Goal: Book appointment/travel/reservation

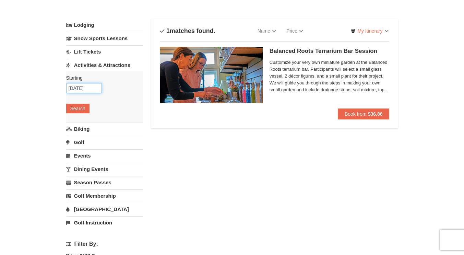
click at [82, 89] on input "09/20/2025" at bounding box center [84, 88] width 36 height 10
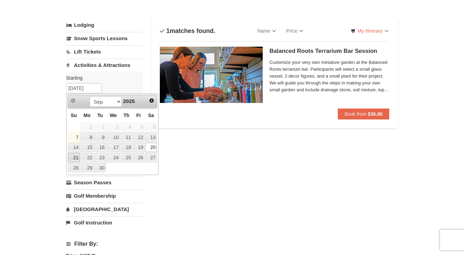
click at [74, 156] on link "21" at bounding box center [74, 157] width 12 height 10
type input "09/21/2025"
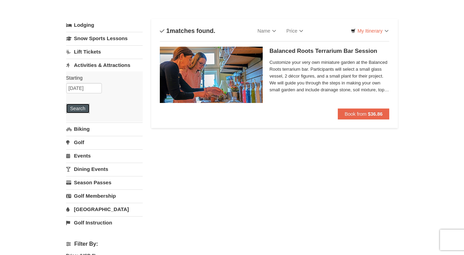
click at [77, 110] on button "Search" at bounding box center [77, 108] width 23 height 10
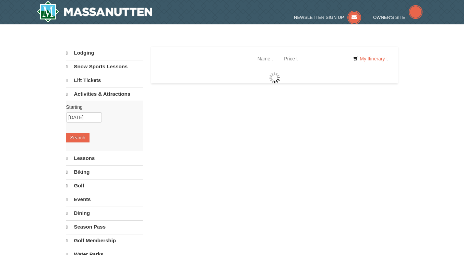
select select "9"
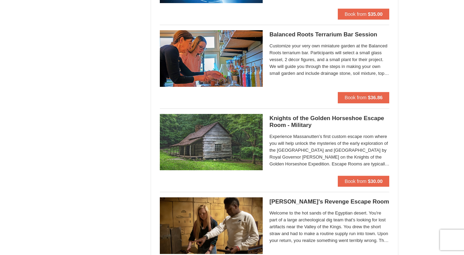
scroll to position [552, 0]
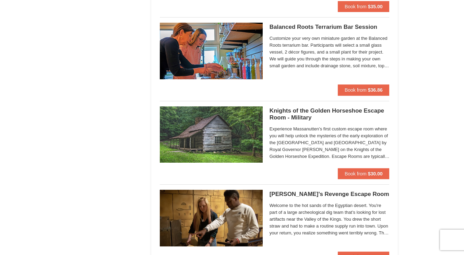
drag, startPoint x: 466, startPoint y: 21, endPoint x: 468, endPoint y: 71, distance: 50.4
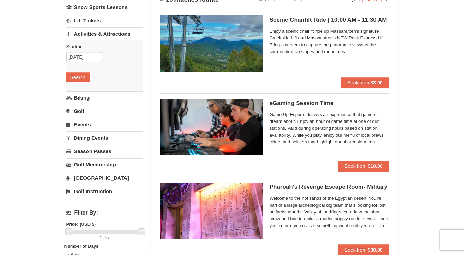
scroll to position [25, 0]
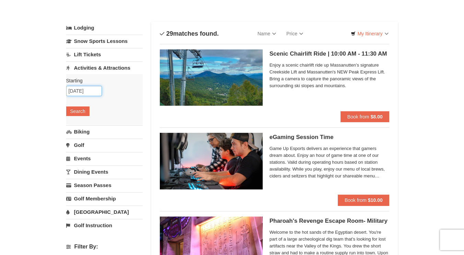
click at [87, 91] on input "09/21/2025" at bounding box center [84, 91] width 36 height 10
click at [95, 91] on input "09/21/2025" at bounding box center [84, 91] width 36 height 10
click at [80, 90] on input "09/21/2025" at bounding box center [84, 91] width 36 height 10
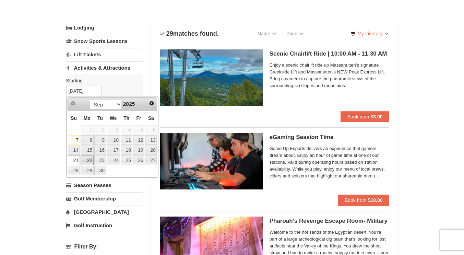
click at [86, 159] on link "22" at bounding box center [87, 160] width 13 height 10
type input "09/22/2025"
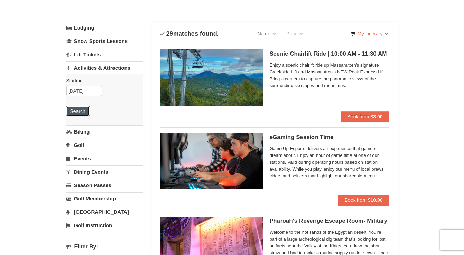
click at [86, 112] on button "Search" at bounding box center [77, 111] width 23 height 10
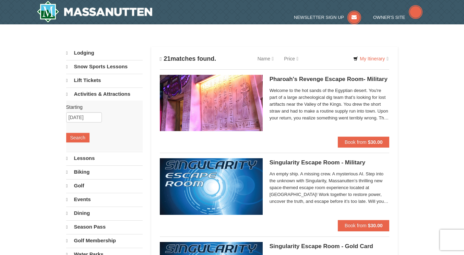
select select "9"
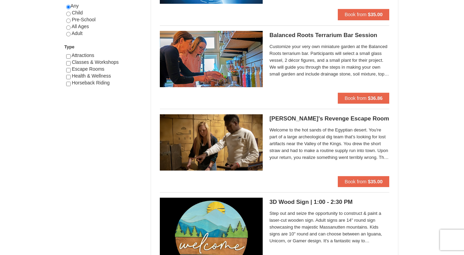
scroll to position [378, 0]
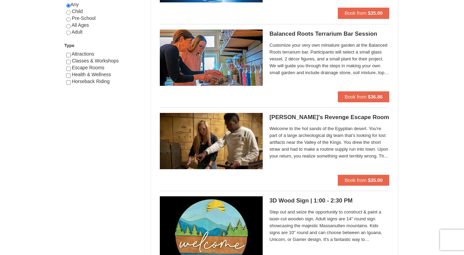
drag, startPoint x: 468, startPoint y: 21, endPoint x: 468, endPoint y: 66, distance: 45.2
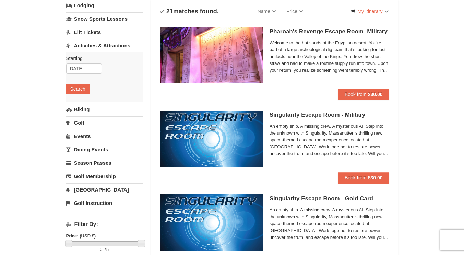
scroll to position [51, 0]
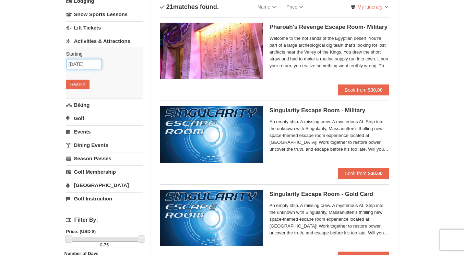
click at [81, 66] on input "[DATE]" at bounding box center [84, 64] width 36 height 10
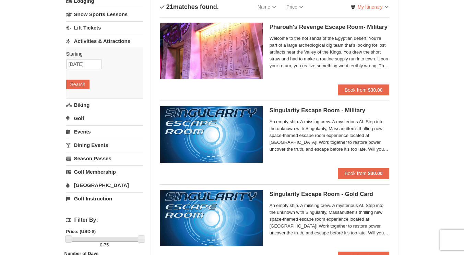
click at [92, 185] on link "[GEOGRAPHIC_DATA]" at bounding box center [104, 185] width 76 height 13
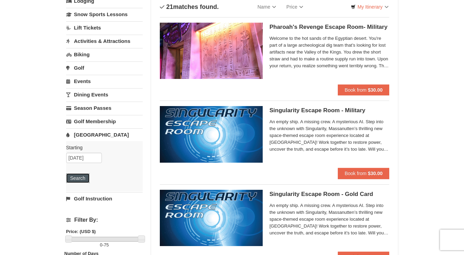
click at [82, 178] on button "Search" at bounding box center [77, 178] width 23 height 10
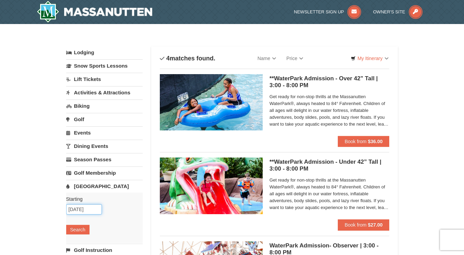
click at [77, 208] on input "[DATE]" at bounding box center [84, 209] width 36 height 10
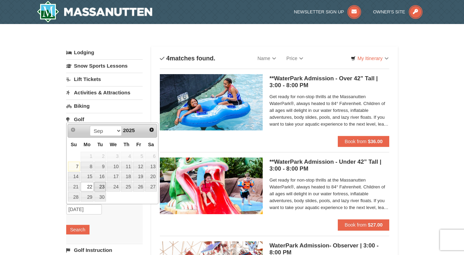
click at [99, 187] on link "23" at bounding box center [100, 187] width 12 height 10
type input "[DATE]"
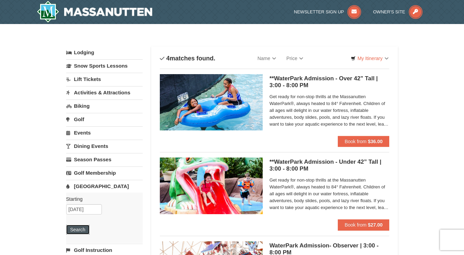
click at [82, 226] on button "Search" at bounding box center [77, 229] width 23 height 10
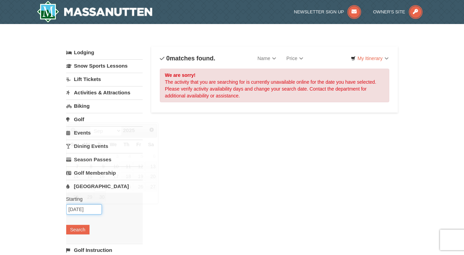
click at [81, 211] on input "09/23/2025" at bounding box center [84, 209] width 36 height 10
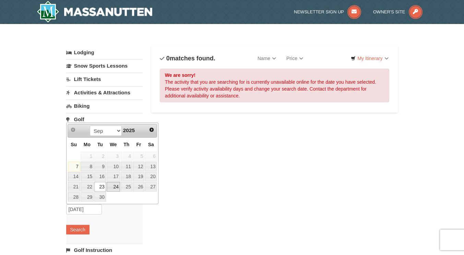
click at [111, 187] on link "24" at bounding box center [113, 187] width 13 height 10
type input "[DATE]"
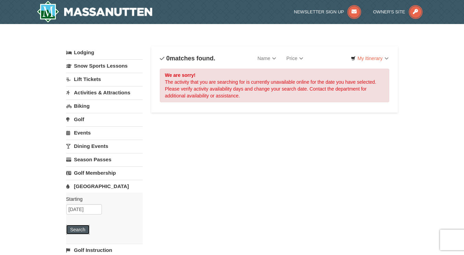
click at [84, 227] on button "Search" at bounding box center [77, 229] width 23 height 10
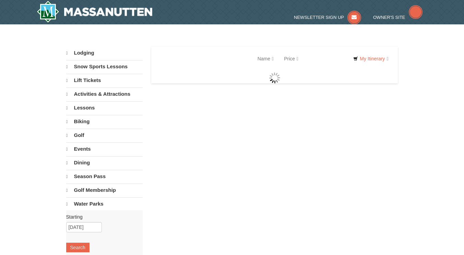
select select "9"
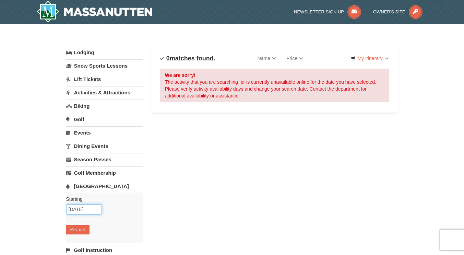
click at [90, 208] on input "[DATE]" at bounding box center [84, 209] width 36 height 10
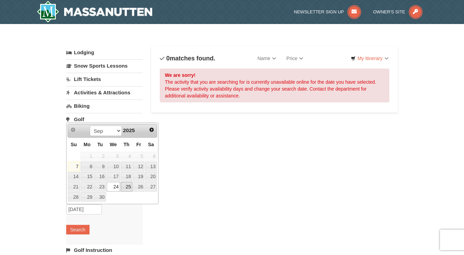
click at [125, 186] on link "25" at bounding box center [127, 187] width 12 height 10
type input "[DATE]"
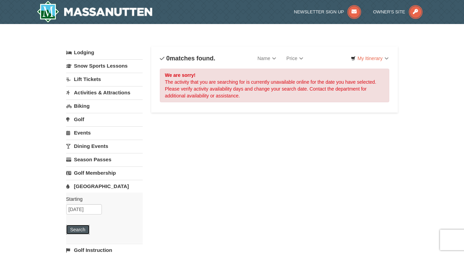
click at [81, 228] on button "Search" at bounding box center [77, 229] width 23 height 10
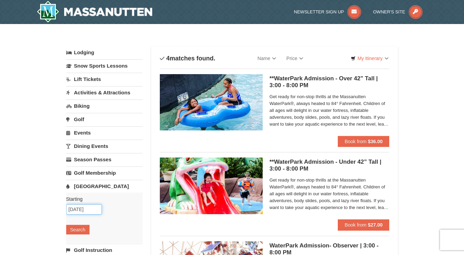
click at [73, 210] on input "09/25/2025" at bounding box center [84, 209] width 36 height 10
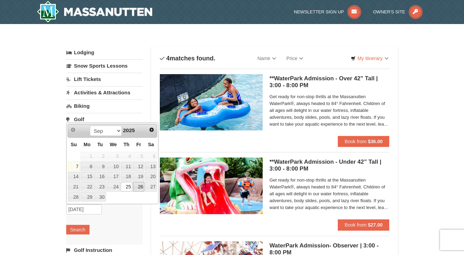
click at [135, 186] on link "26" at bounding box center [139, 187] width 12 height 10
type input "09/26/2025"
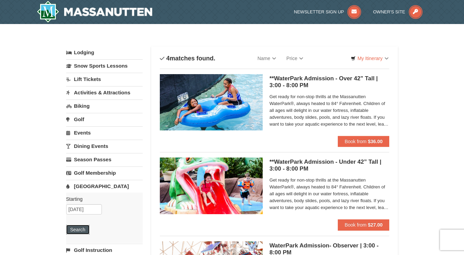
click at [75, 229] on button "Search" at bounding box center [77, 229] width 23 height 10
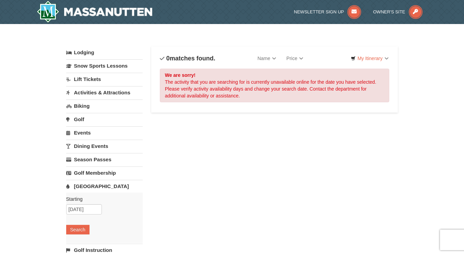
click at [93, 91] on link "Activities & Attractions" at bounding box center [104, 92] width 76 height 13
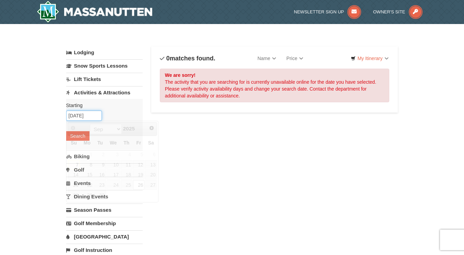
click at [83, 117] on input "[DATE]" at bounding box center [84, 115] width 36 height 10
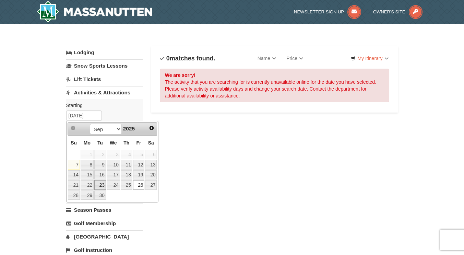
click at [98, 182] on link "23" at bounding box center [100, 185] width 12 height 10
type input "09/23/2025"
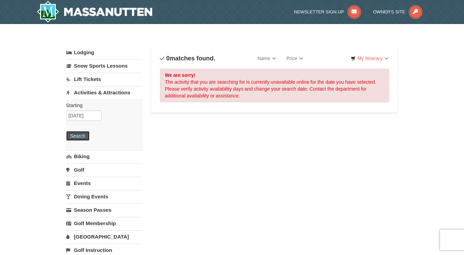
click at [83, 136] on button "Search" at bounding box center [77, 136] width 23 height 10
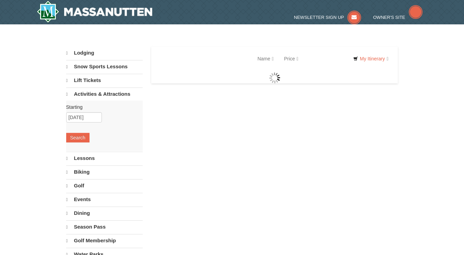
select select "9"
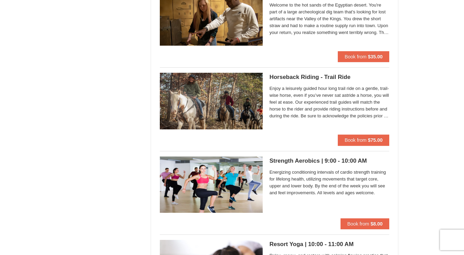
scroll to position [503, 0]
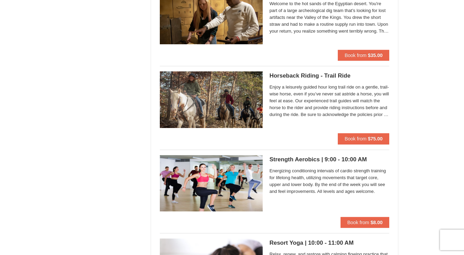
drag, startPoint x: 464, startPoint y: 23, endPoint x: 468, endPoint y: 81, distance: 58.4
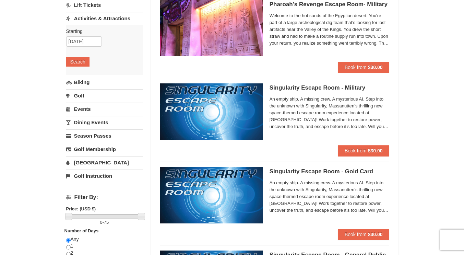
scroll to position [83, 0]
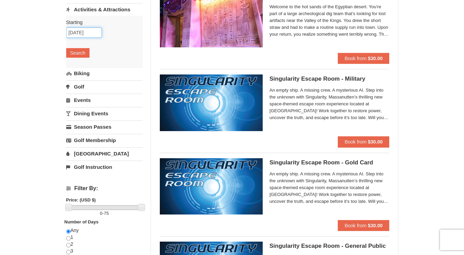
click at [90, 33] on input "[DATE]" at bounding box center [84, 32] width 36 height 10
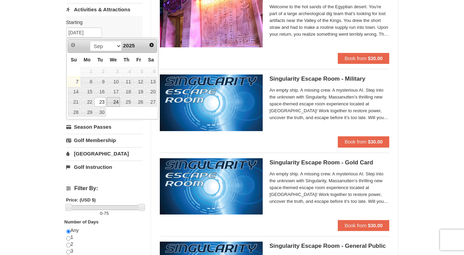
click at [115, 100] on link "24" at bounding box center [113, 102] width 13 height 10
type input "[DATE]"
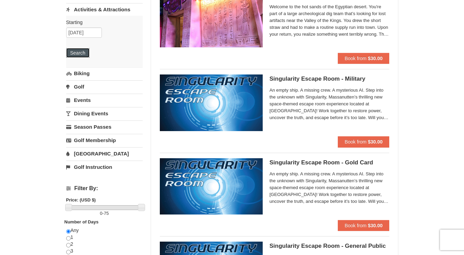
click at [83, 51] on button "Search" at bounding box center [77, 53] width 23 height 10
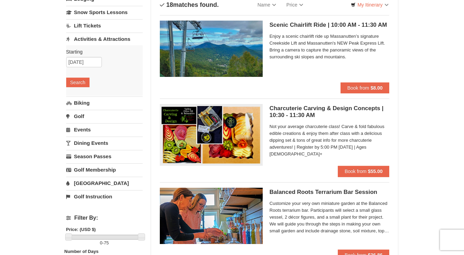
scroll to position [56, 0]
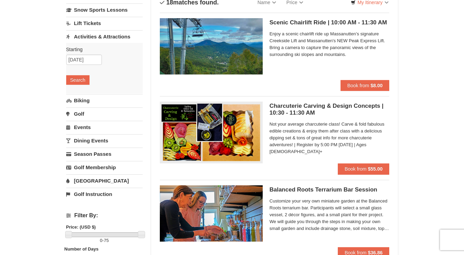
drag, startPoint x: 468, startPoint y: 31, endPoint x: 468, endPoint y: 39, distance: 7.9
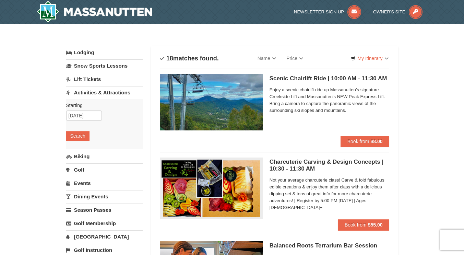
scroll to position [14, 0]
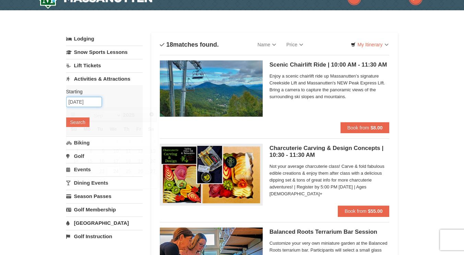
click at [85, 105] on input "09/24/2025" at bounding box center [84, 102] width 36 height 10
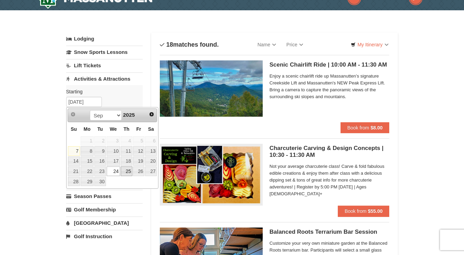
click at [125, 169] on link "25" at bounding box center [127, 171] width 12 height 10
type input "09/25/2025"
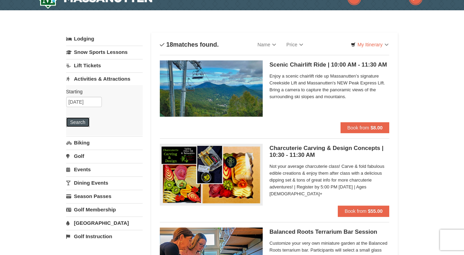
click at [84, 122] on button "Search" at bounding box center [77, 122] width 23 height 10
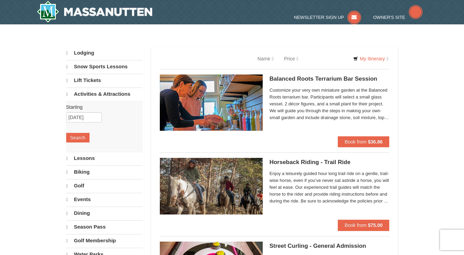
select select "9"
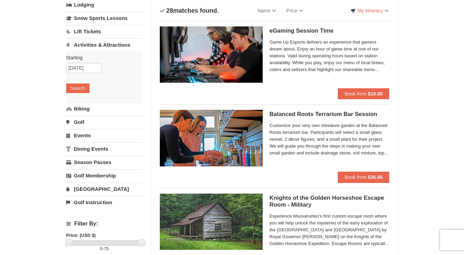
scroll to position [35, 0]
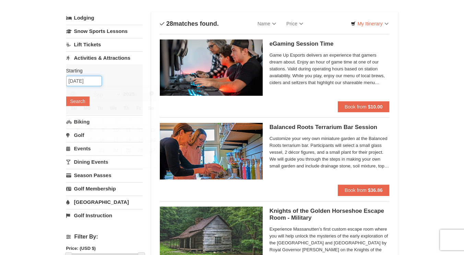
click at [94, 83] on input "09/25/2025" at bounding box center [84, 81] width 36 height 10
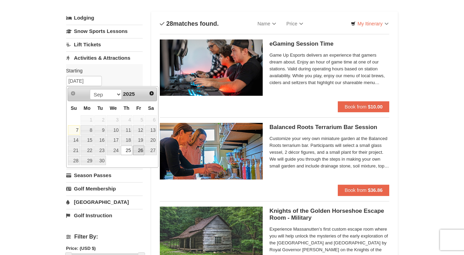
click at [140, 148] on link "26" at bounding box center [139, 150] width 12 height 10
type input "[DATE]"
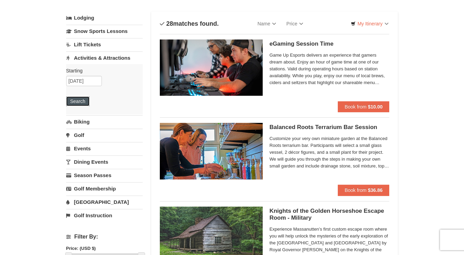
click at [81, 101] on button "Search" at bounding box center [77, 101] width 23 height 10
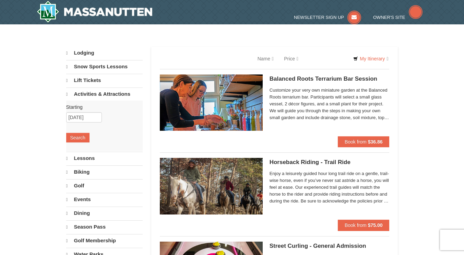
select select "9"
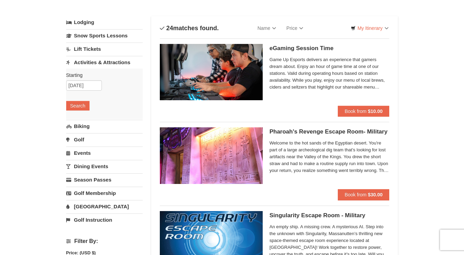
scroll to position [34, 0]
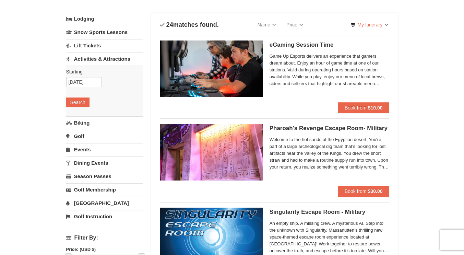
click at [84, 148] on link "Events" at bounding box center [104, 149] width 76 height 13
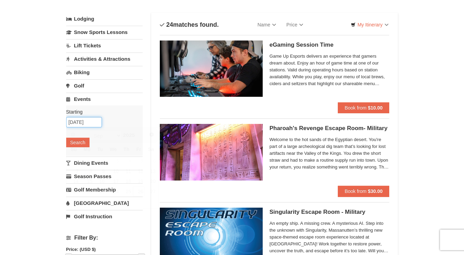
click at [75, 121] on input "09/26/2025" at bounding box center [84, 122] width 36 height 10
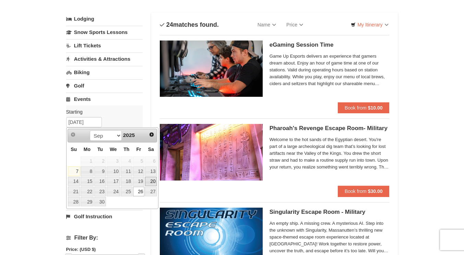
click at [154, 180] on link "20" at bounding box center [151, 181] width 12 height 10
type input "09/20/2025"
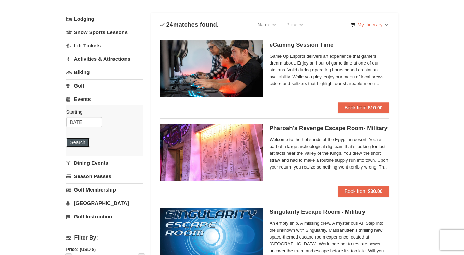
click at [83, 142] on button "Search" at bounding box center [77, 142] width 23 height 10
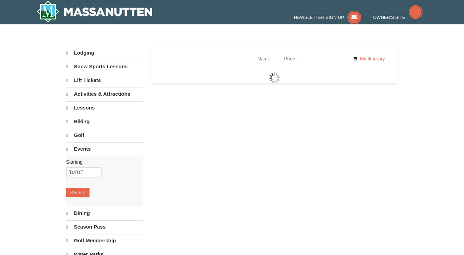
select select "9"
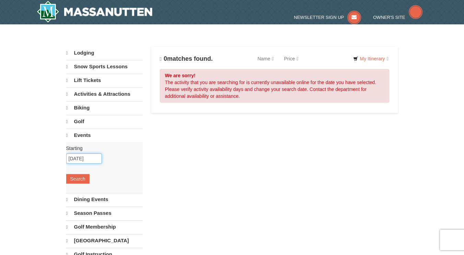
click at [79, 156] on input "[DATE]" at bounding box center [84, 158] width 36 height 10
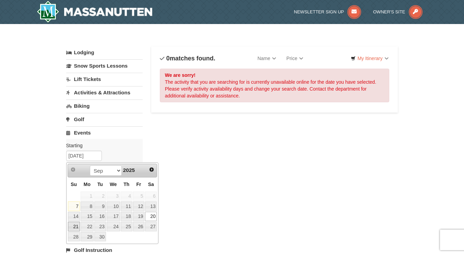
click at [73, 224] on link "21" at bounding box center [74, 226] width 12 height 10
type input "[DATE]"
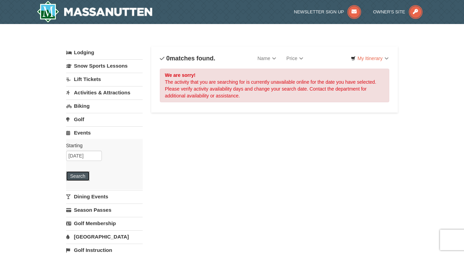
click at [76, 174] on button "Search" at bounding box center [77, 176] width 23 height 10
click at [82, 157] on input "09/21/2025" at bounding box center [84, 155] width 36 height 10
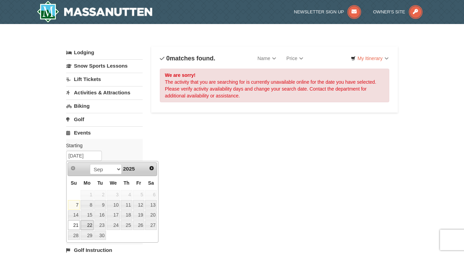
click at [89, 223] on link "22" at bounding box center [87, 225] width 13 height 10
type input "[DATE]"
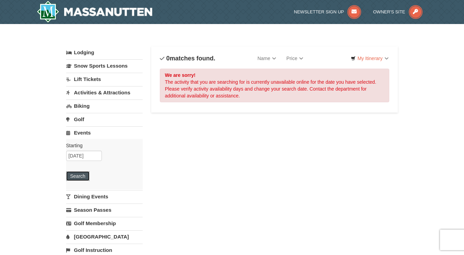
click at [77, 173] on button "Search" at bounding box center [77, 176] width 23 height 10
click at [84, 155] on input "[DATE]" at bounding box center [84, 155] width 36 height 10
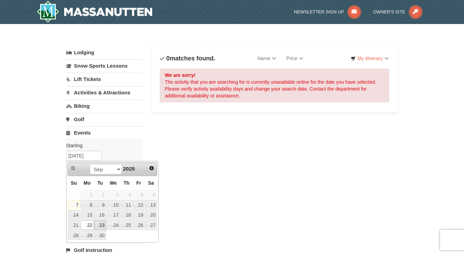
click at [102, 225] on link "23" at bounding box center [100, 225] width 12 height 10
type input "[DATE]"
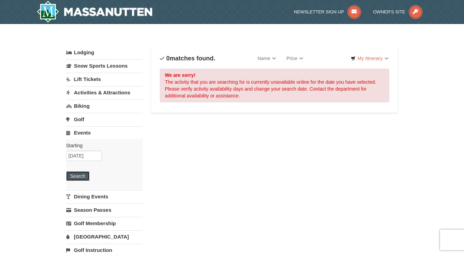
click at [82, 175] on button "Search" at bounding box center [77, 176] width 23 height 10
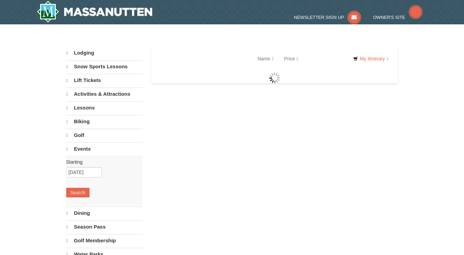
select select "9"
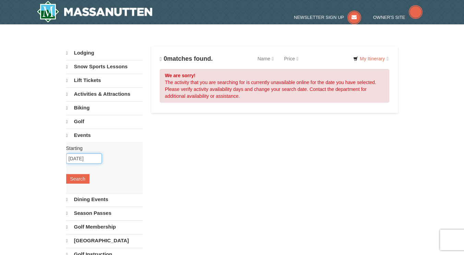
click at [89, 158] on input "09/23/2025" at bounding box center [84, 158] width 36 height 10
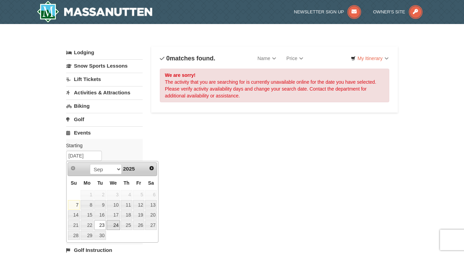
click at [115, 225] on link "24" at bounding box center [113, 225] width 13 height 10
type input "[DATE]"
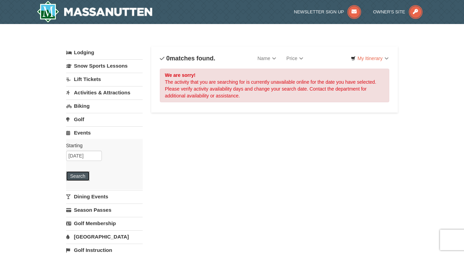
click at [75, 177] on button "Search" at bounding box center [77, 176] width 23 height 10
click at [90, 156] on input "[DATE]" at bounding box center [84, 155] width 36 height 10
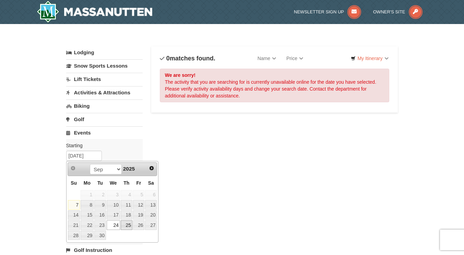
click at [125, 225] on link "25" at bounding box center [127, 225] width 12 height 10
type input "[DATE]"
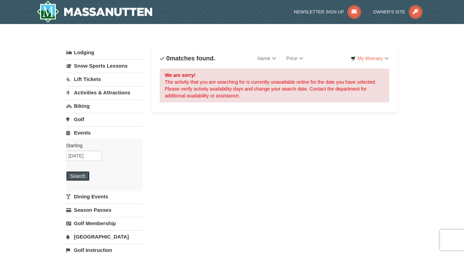
click at [77, 176] on button "Search" at bounding box center [77, 176] width 23 height 10
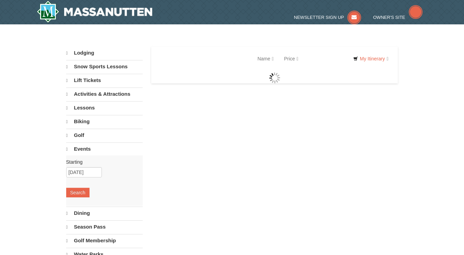
select select "9"
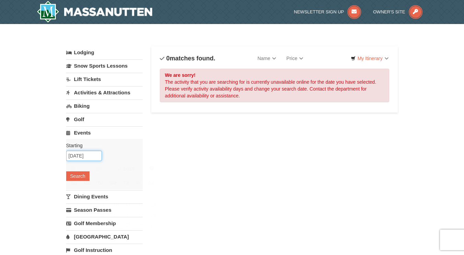
click at [94, 156] on input "09/25/2025" at bounding box center [84, 155] width 36 height 10
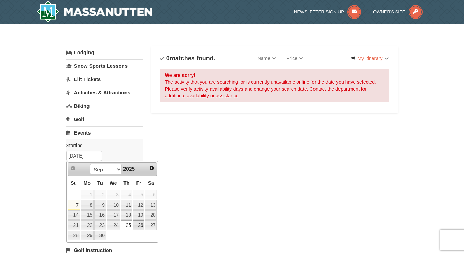
click at [143, 226] on link "26" at bounding box center [139, 225] width 12 height 10
type input "09/26/2025"
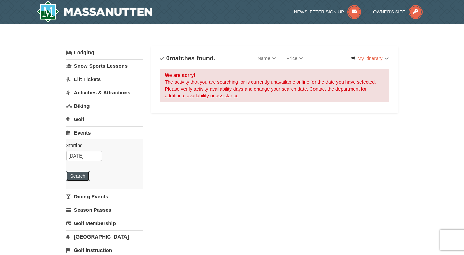
click at [77, 176] on button "Search" at bounding box center [77, 176] width 23 height 10
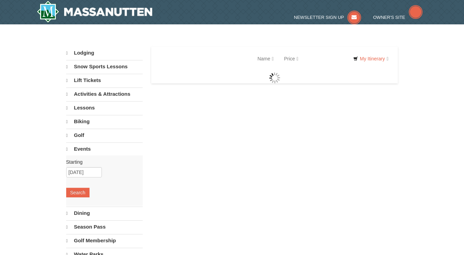
select select "9"
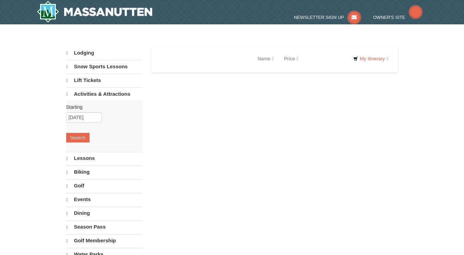
select select "9"
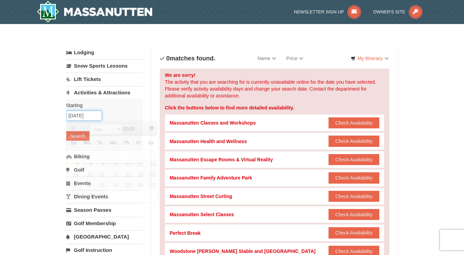
click at [81, 117] on input "09/22/2025" at bounding box center [84, 115] width 36 height 10
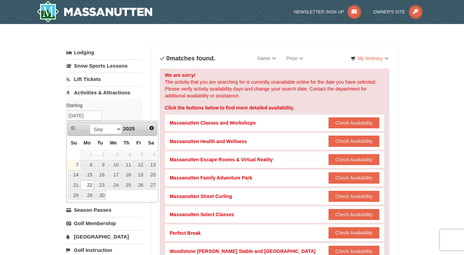
click at [89, 186] on link "22" at bounding box center [87, 185] width 13 height 10
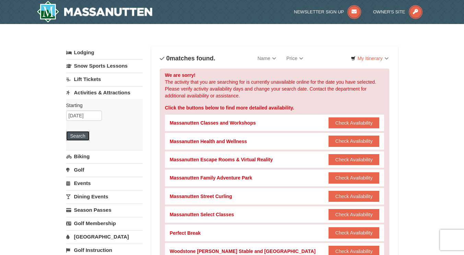
click at [76, 134] on button "Search" at bounding box center [77, 136] width 23 height 10
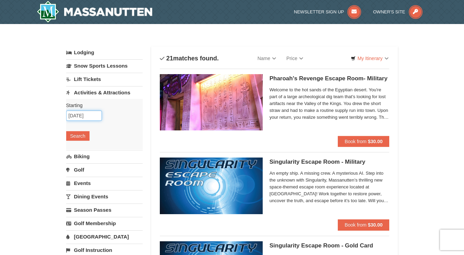
click at [82, 116] on input "09/22/2025" at bounding box center [84, 115] width 36 height 10
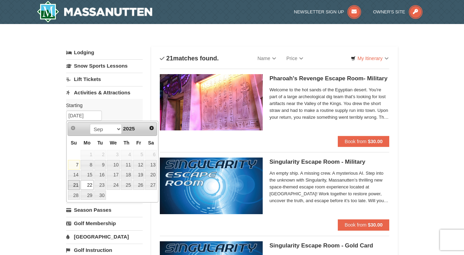
click at [75, 186] on link "21" at bounding box center [74, 185] width 12 height 10
type input "[DATE]"
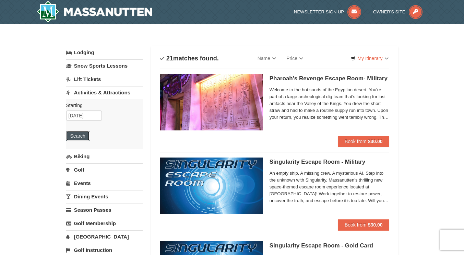
click at [80, 136] on button "Search" at bounding box center [77, 136] width 23 height 10
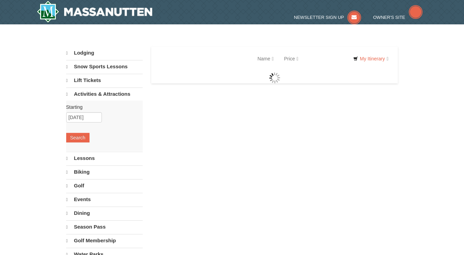
select select "9"
